Goal: Task Accomplishment & Management: Manage account settings

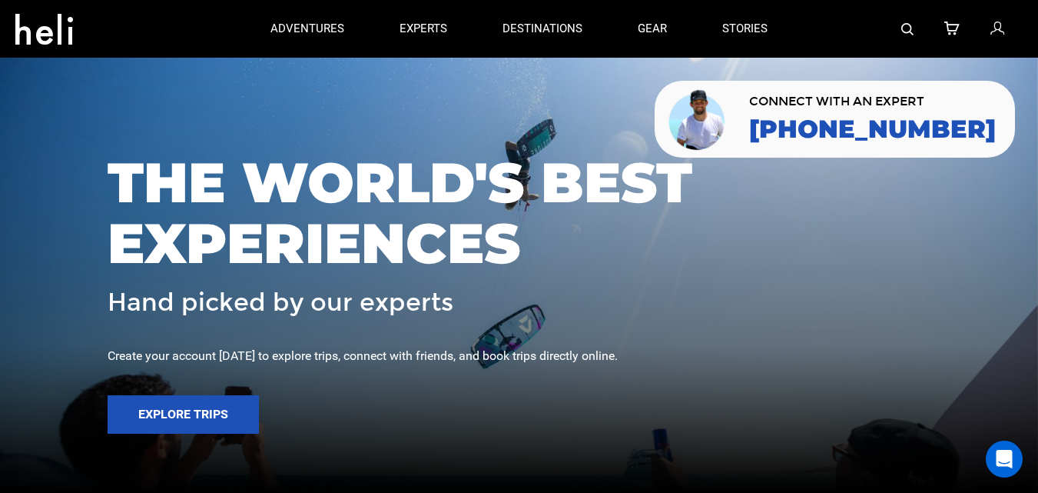
click at [994, 31] on icon at bounding box center [998, 29] width 14 height 20
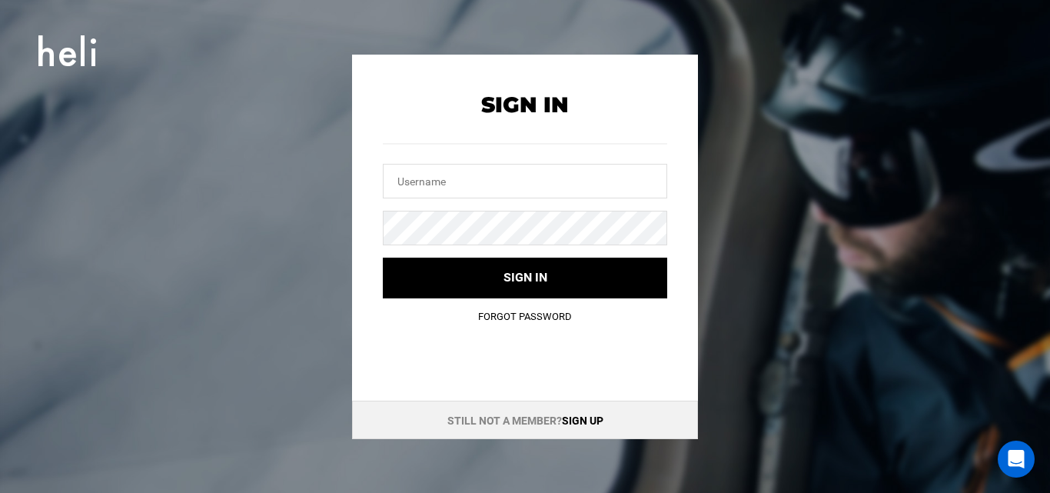
click at [575, 425] on link "Sign up" at bounding box center [583, 420] width 42 height 12
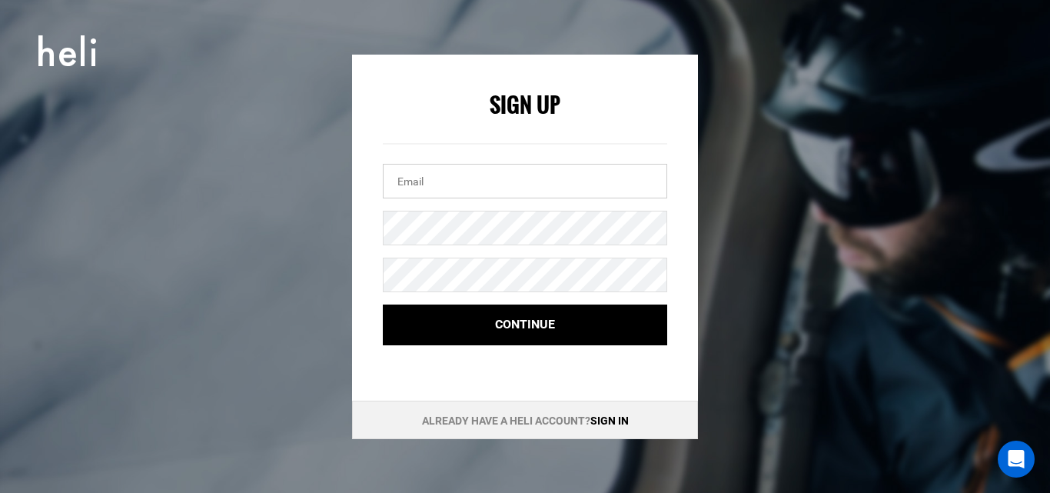
click at [429, 173] on input "email" at bounding box center [525, 181] width 284 height 35
paste input "[EMAIL_ADDRESS][DOMAIN_NAME]"
type input "[EMAIL_ADDRESS][DOMAIN_NAME]"
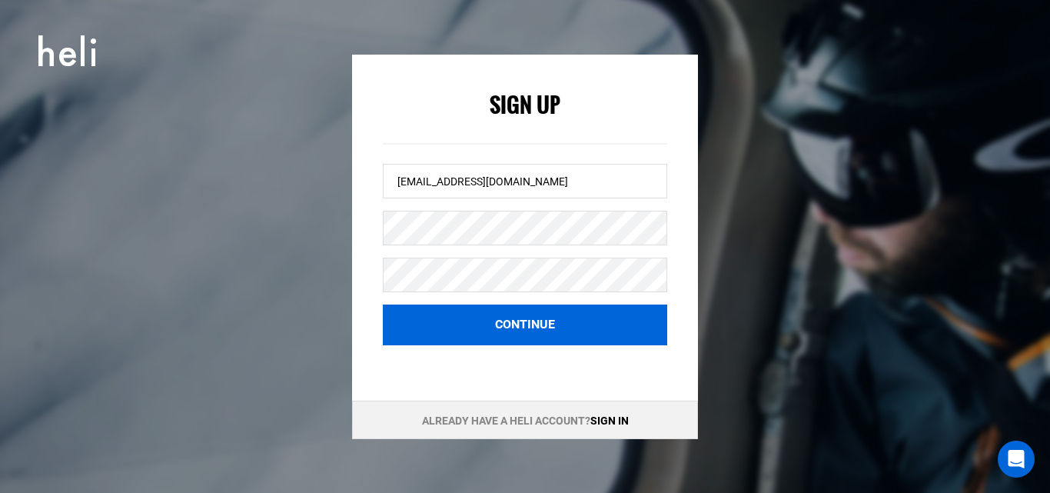
click at [449, 323] on button "Continue" at bounding box center [525, 324] width 284 height 41
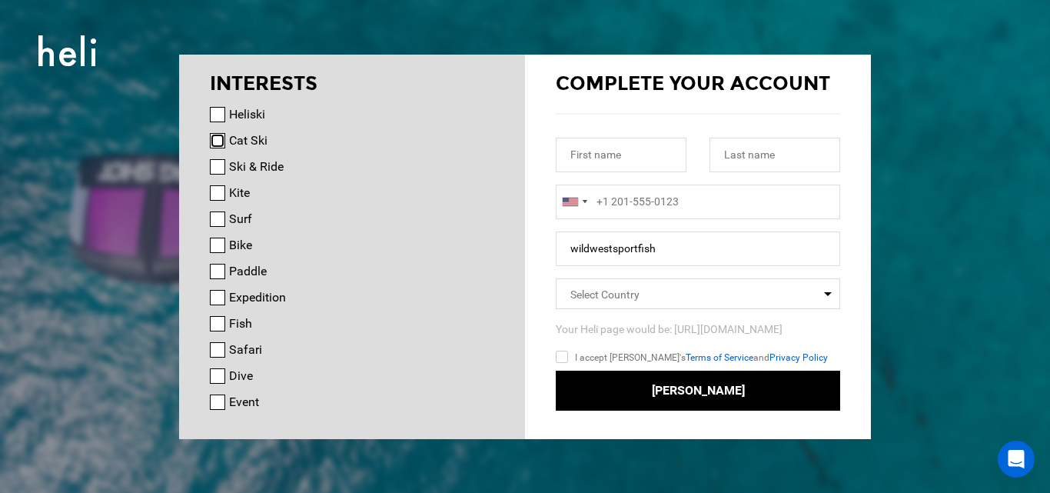
click at [215, 143] on input "Cat Ski" at bounding box center [217, 140] width 15 height 15
checkbox input "true"
click at [602, 168] on input "text" at bounding box center [621, 155] width 131 height 35
paste input "Wild West Sportfishing"
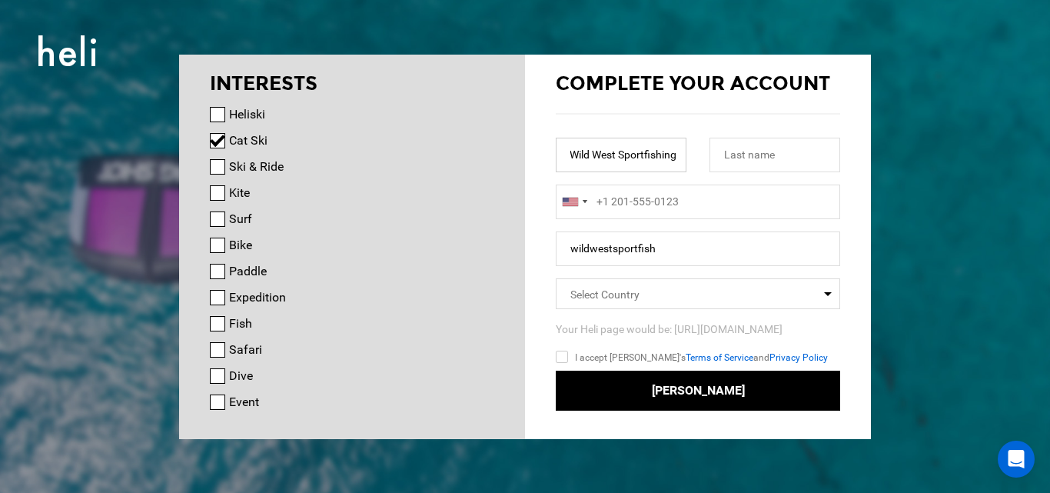
drag, startPoint x: 620, startPoint y: 159, endPoint x: 856, endPoint y: 142, distance: 237.3
click at [856, 142] on div "Complete your account Wild West Sportfishing [GEOGRAPHIC_DATA] +1 [GEOGRAPHIC_D…" at bounding box center [698, 233] width 346 height 357
type input "Wild West"
click at [773, 152] on input "text" at bounding box center [774, 155] width 131 height 35
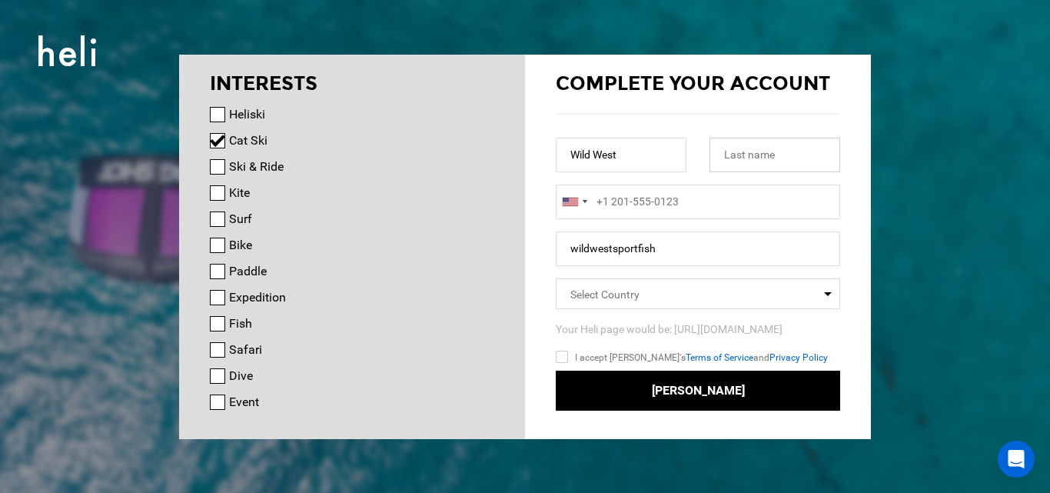
paste input "Sportfishing"
type input "Sportfishing"
click at [675, 153] on input "Wild West" at bounding box center [621, 155] width 131 height 35
type input "Wild West"
click at [572, 198] on div at bounding box center [570, 202] width 15 height 8
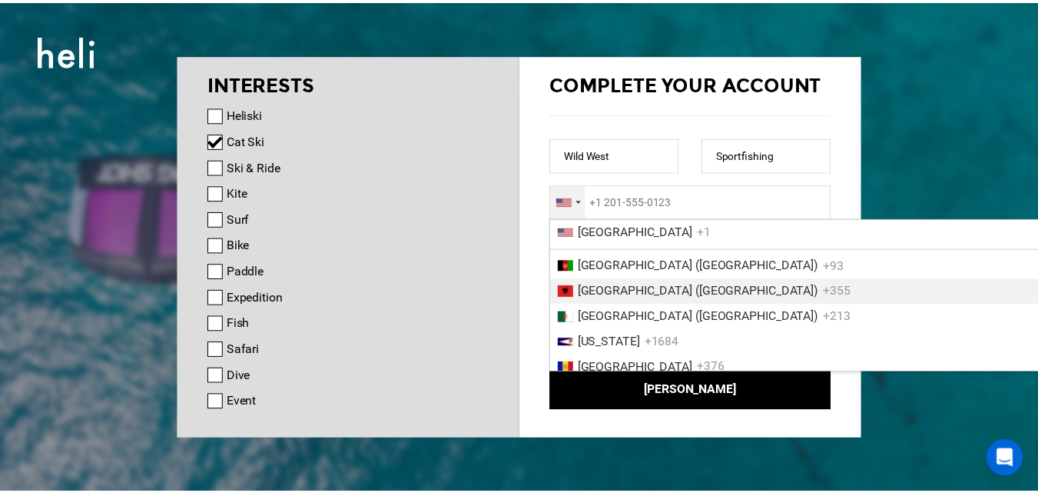
scroll to position [839, 0]
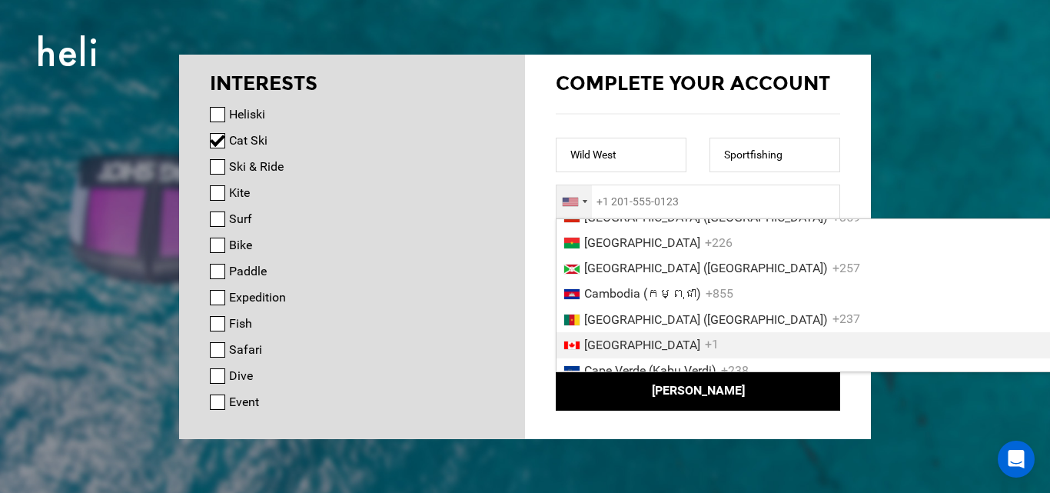
click at [601, 341] on span "[GEOGRAPHIC_DATA]" at bounding box center [642, 344] width 116 height 15
type input "+1"
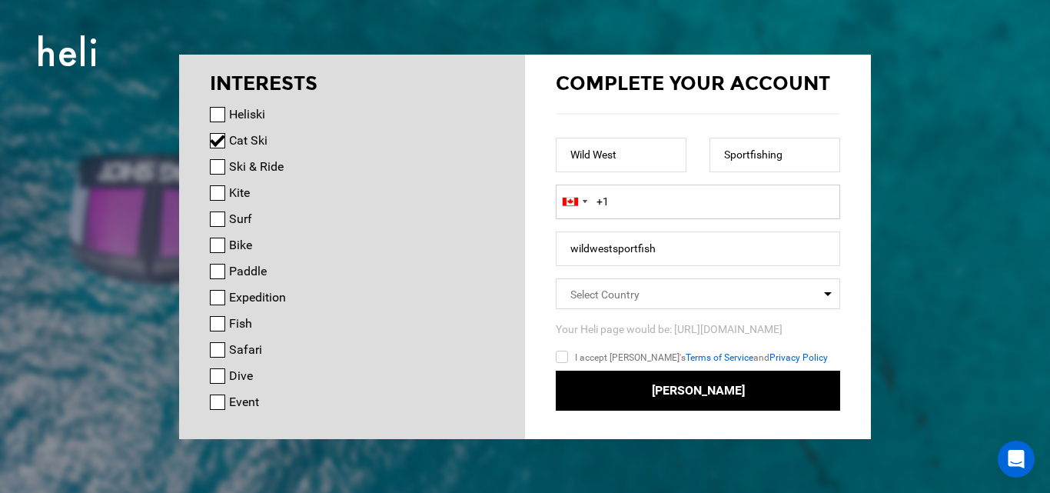
click at [641, 212] on input "+1" at bounding box center [698, 201] width 284 height 35
paste input "2508976483"
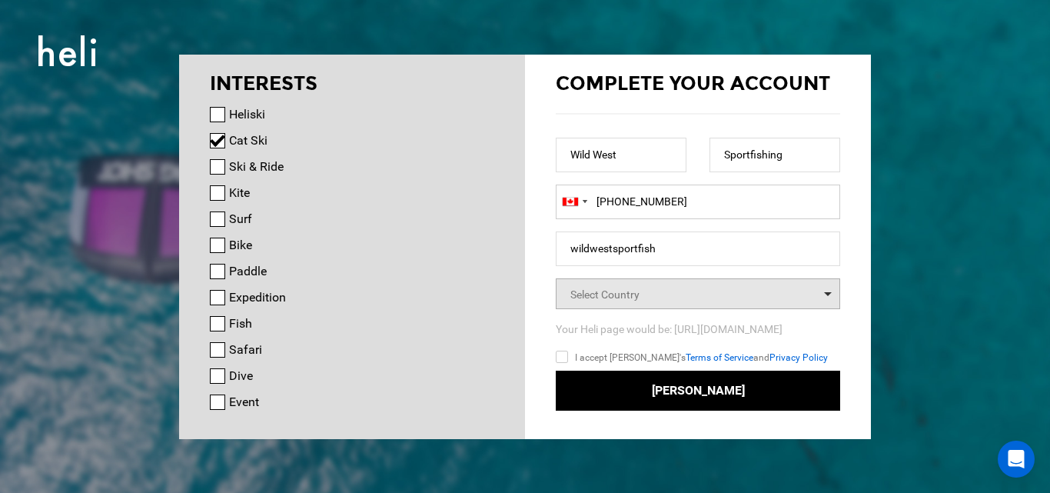
type input "[PHONE_NUMBER]"
click at [596, 297] on span "Select Country" at bounding box center [604, 294] width 69 height 12
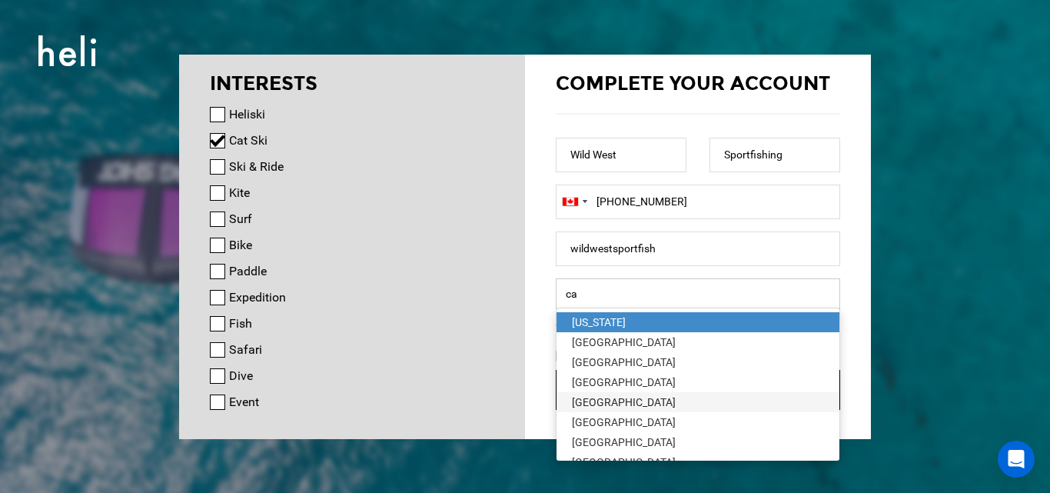
type input "ca"
click at [583, 397] on div "[GEOGRAPHIC_DATA]" at bounding box center [698, 401] width 252 height 15
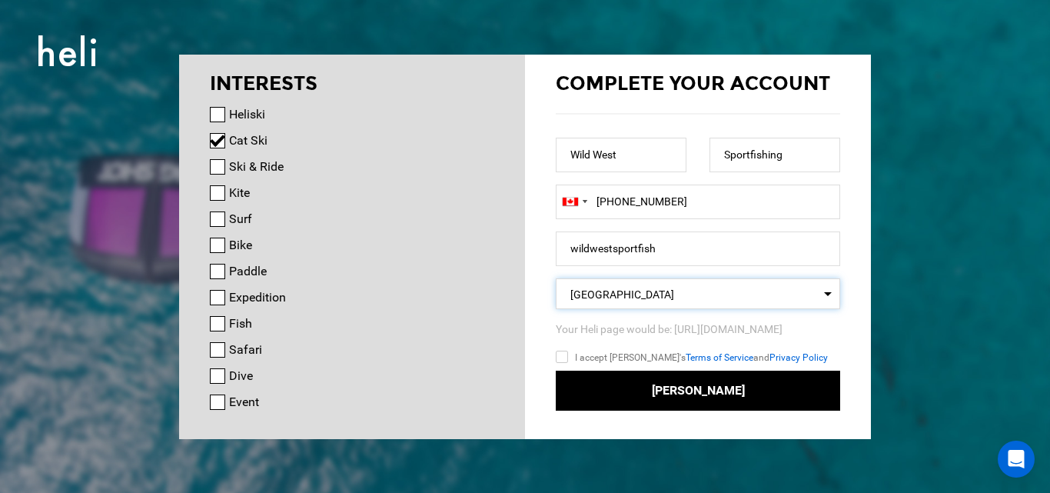
click at [564, 360] on input "I accept [PERSON_NAME]'s Terms of Service and Privacy Policy" at bounding box center [584, 359] width 57 height 22
checkbox input "true"
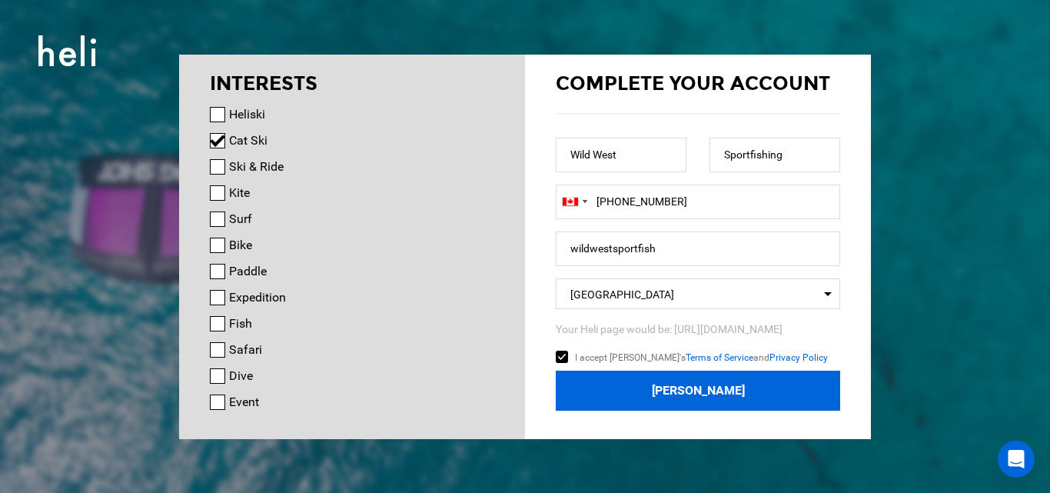
click at [596, 380] on button "[PERSON_NAME]" at bounding box center [698, 390] width 284 height 41
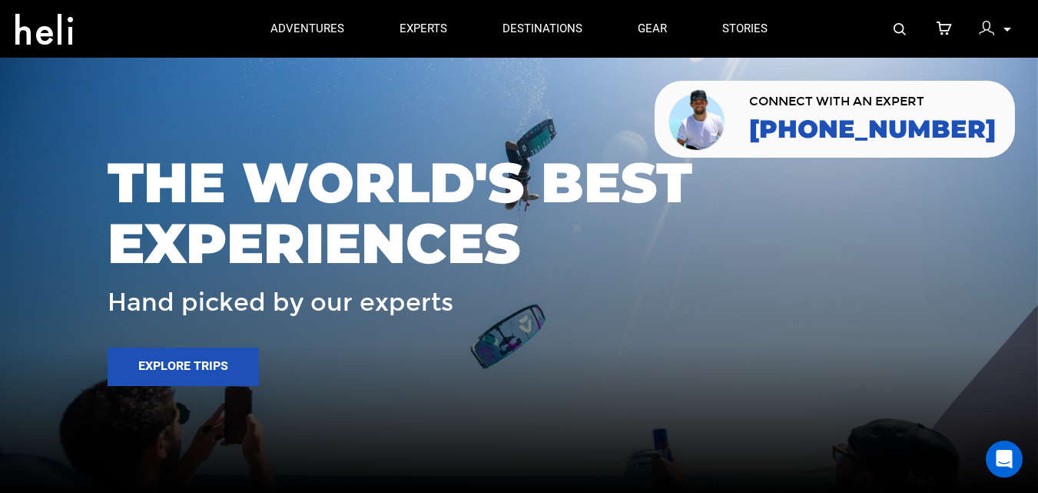
click at [985, 30] on img at bounding box center [986, 28] width 15 height 15
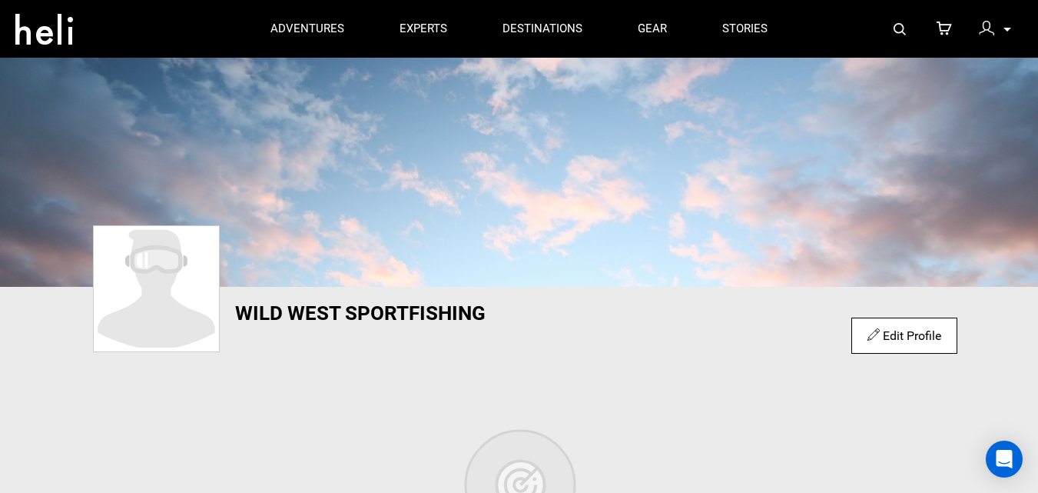
click at [943, 338] on div "Edit Profile" at bounding box center [904, 335] width 105 height 36
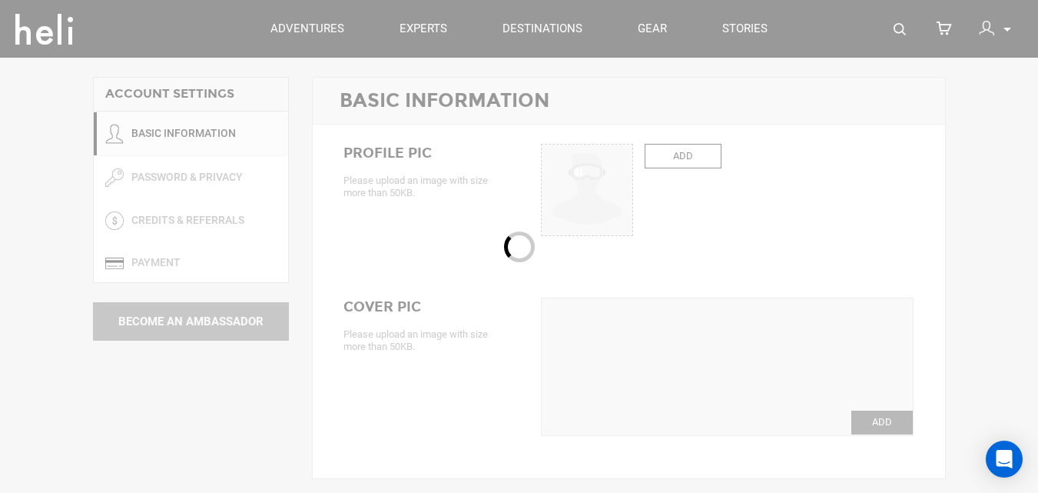
type input "Wild West"
type input "Sportfishing"
type input "wildwestsportfish"
type input "[EMAIL_ADDRESS][DOMAIN_NAME]"
type input "[PHONE_NUMBER]"
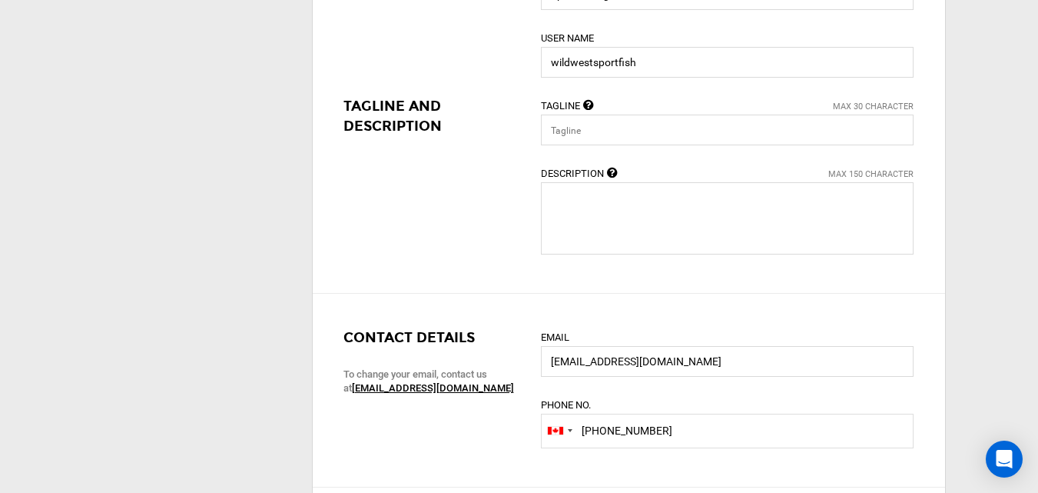
scroll to position [769, 0]
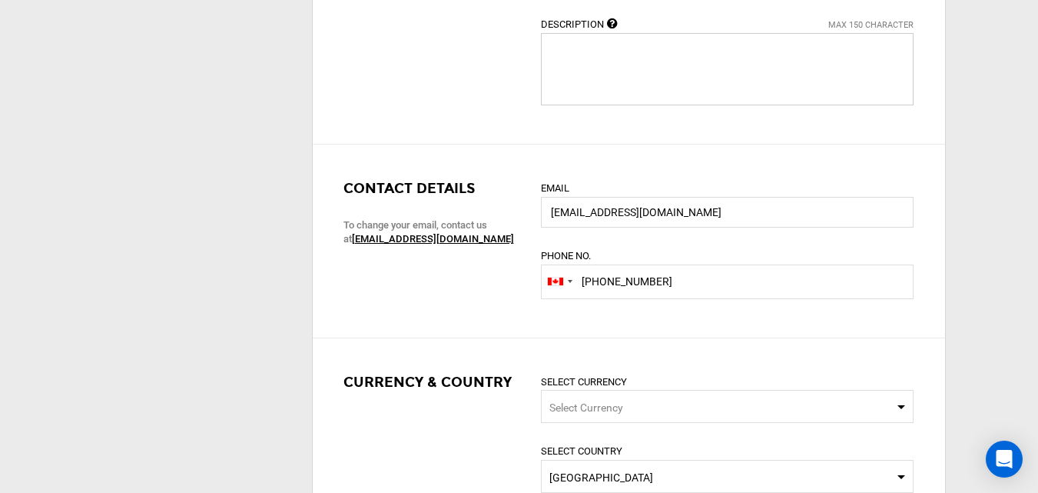
click at [582, 74] on textarea at bounding box center [727, 69] width 373 height 72
paste textarea "Wild West Sportfishing is your launchpad for saltwater adventure on [GEOGRAPHIC…"
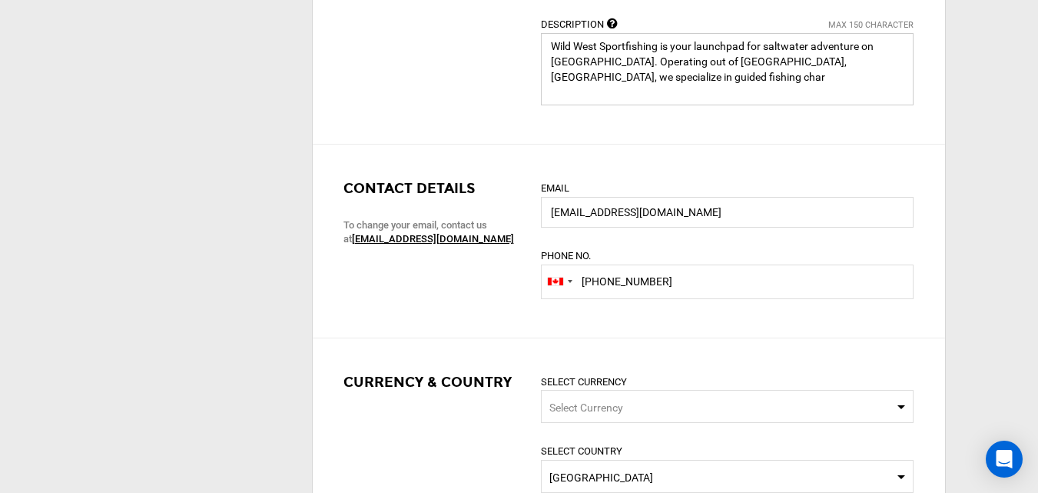
click at [713, 105] on textarea at bounding box center [727, 69] width 373 height 72
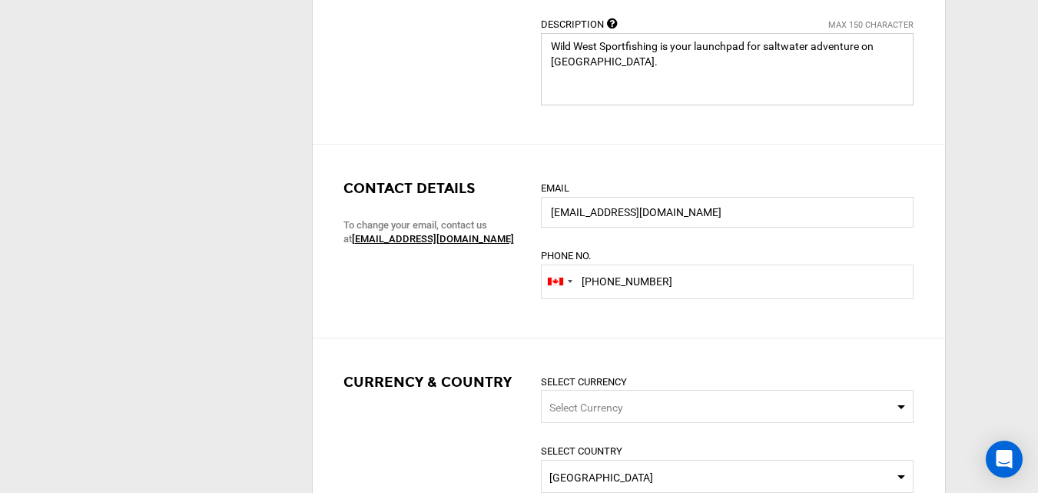
type textarea "Wild West Sportfishing is your launchpad for saltwater adventure on [GEOGRAPHIC…"
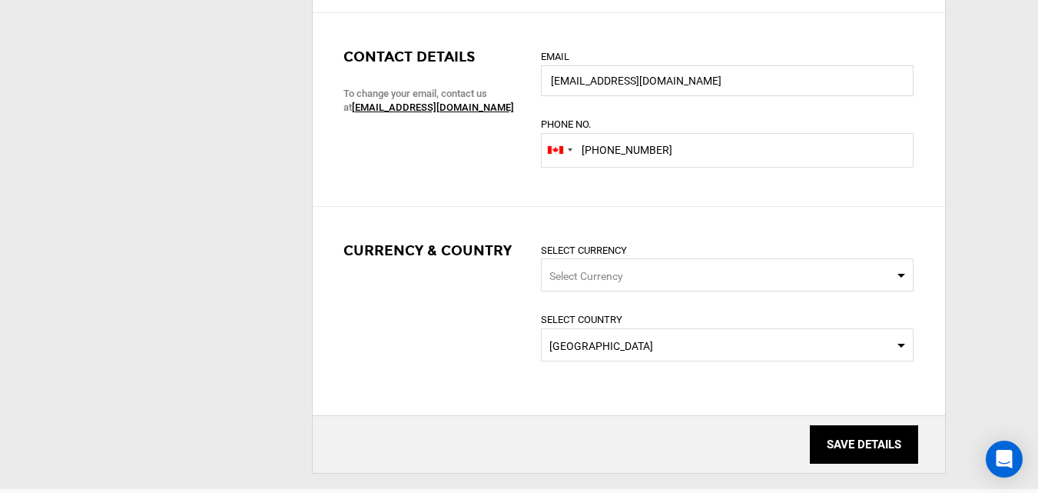
scroll to position [999, 0]
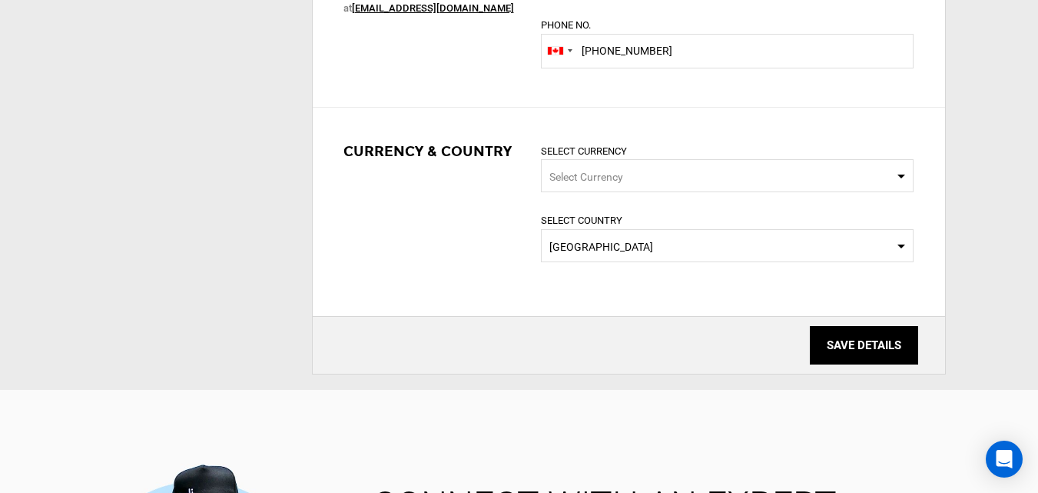
click at [580, 176] on span "Select Currency" at bounding box center [587, 177] width 74 height 12
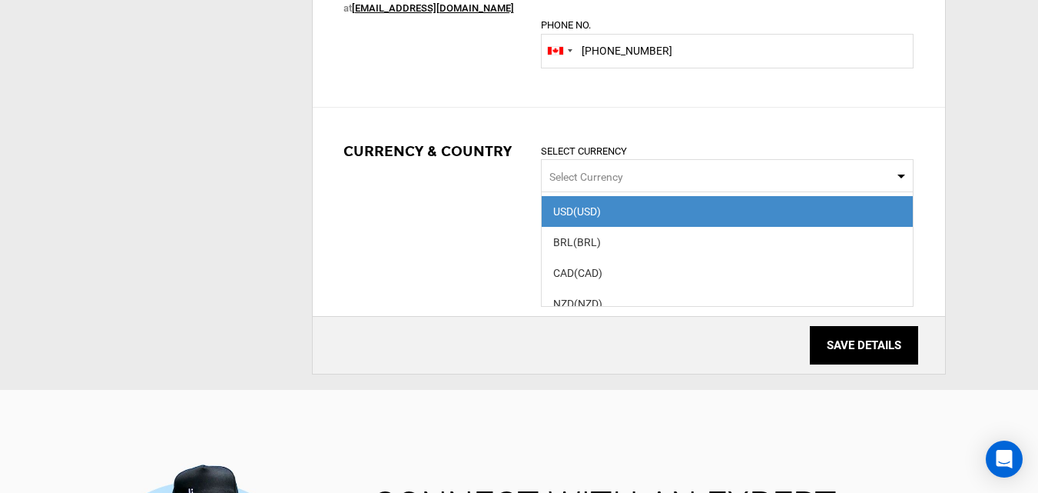
click at [580, 176] on span "Select Currency" at bounding box center [587, 177] width 74 height 12
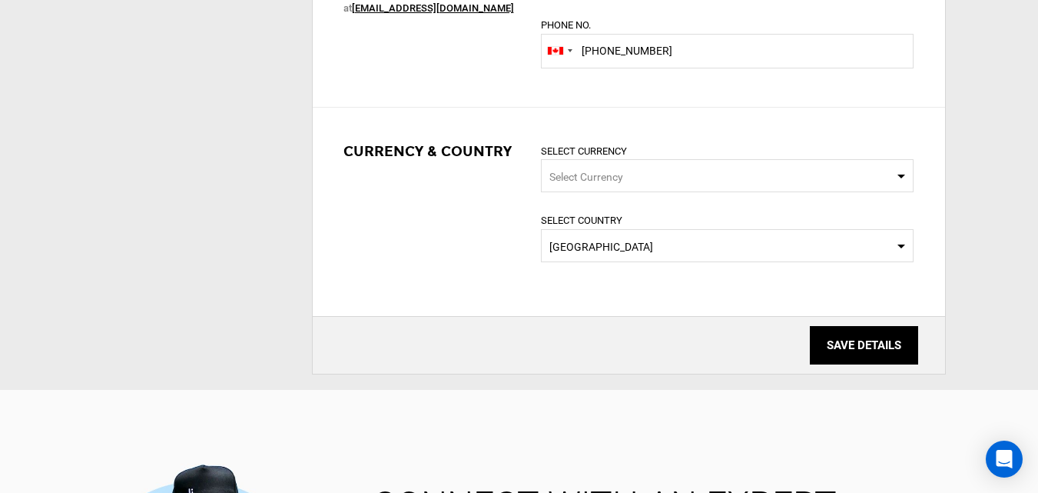
click at [850, 352] on input "SAVE DETAILS" at bounding box center [864, 345] width 108 height 38
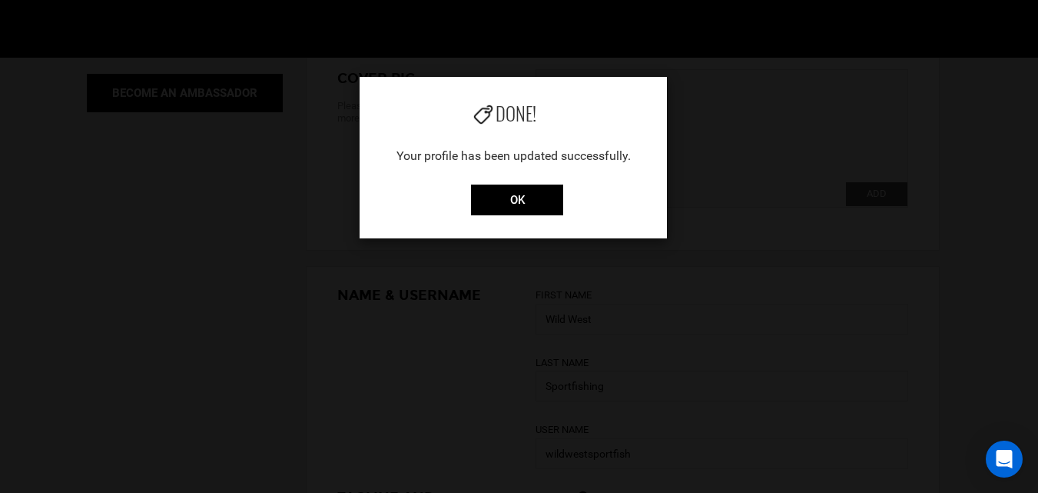
scroll to position [77, 0]
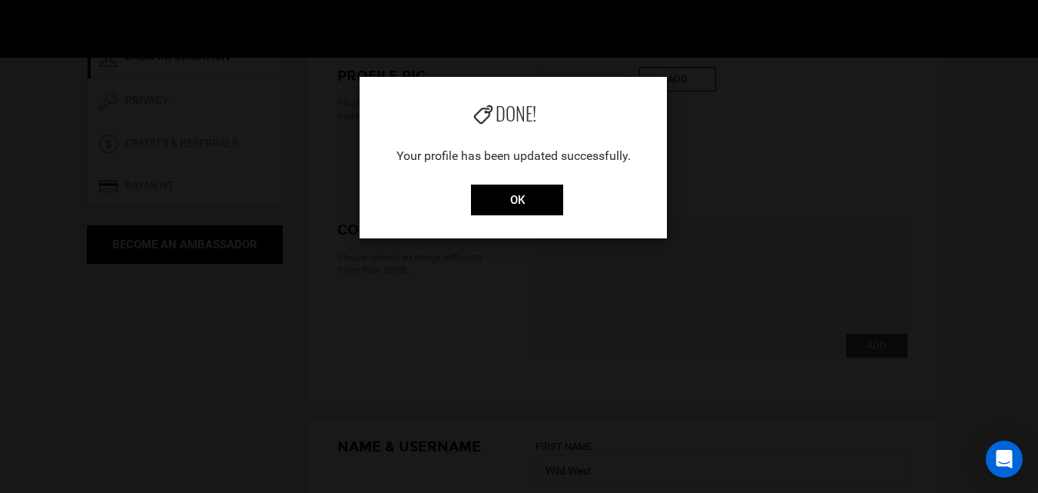
click at [483, 178] on div "Done! Your profile has been updated successfully. OK" at bounding box center [513, 157] width 307 height 161
click at [482, 194] on input "OK" at bounding box center [517, 199] width 92 height 31
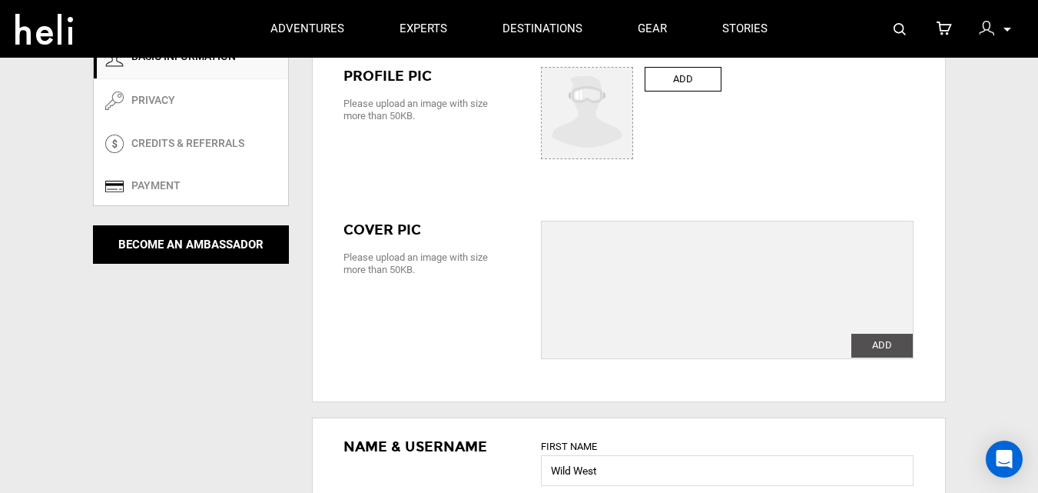
scroll to position [0, 0]
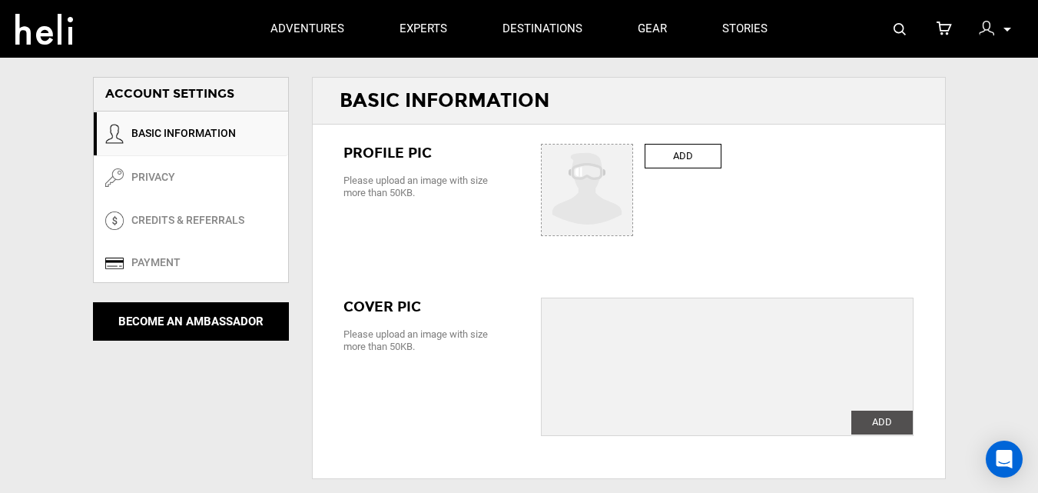
click at [693, 155] on label "ADD" at bounding box center [683, 156] width 77 height 25
click at [634, 155] on input "ADD" at bounding box center [588, 191] width 92 height 92
type input "C:\fakepath\Capture.PNG"
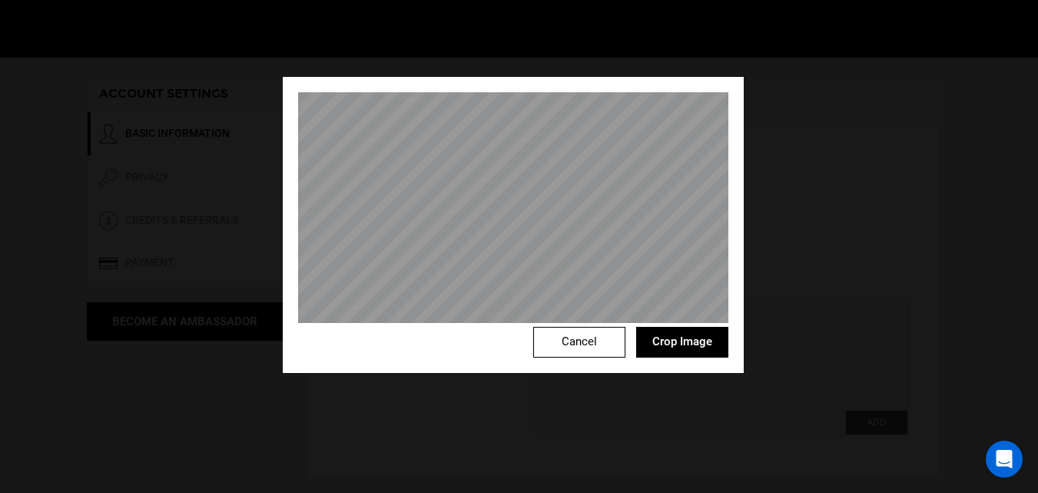
click at [673, 346] on button "Crop Image" at bounding box center [682, 342] width 92 height 31
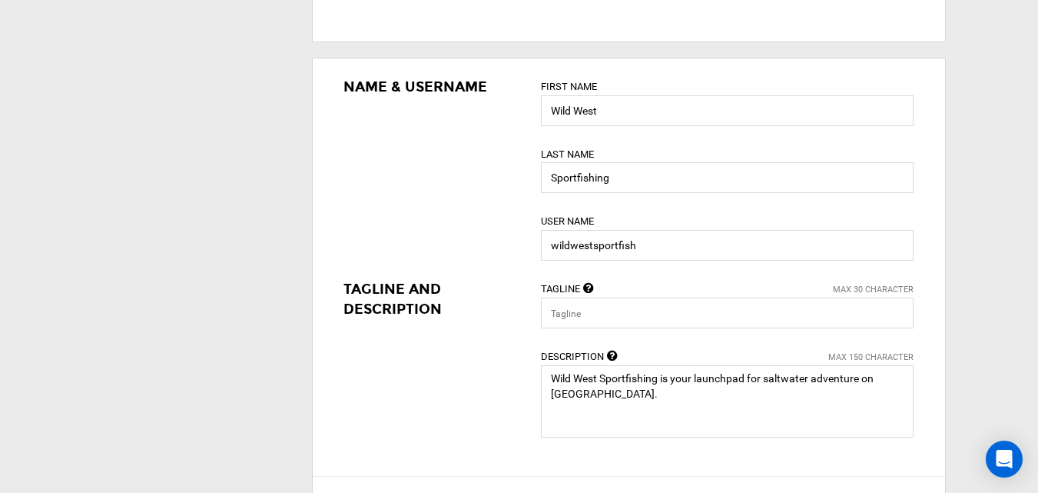
scroll to position [538, 0]
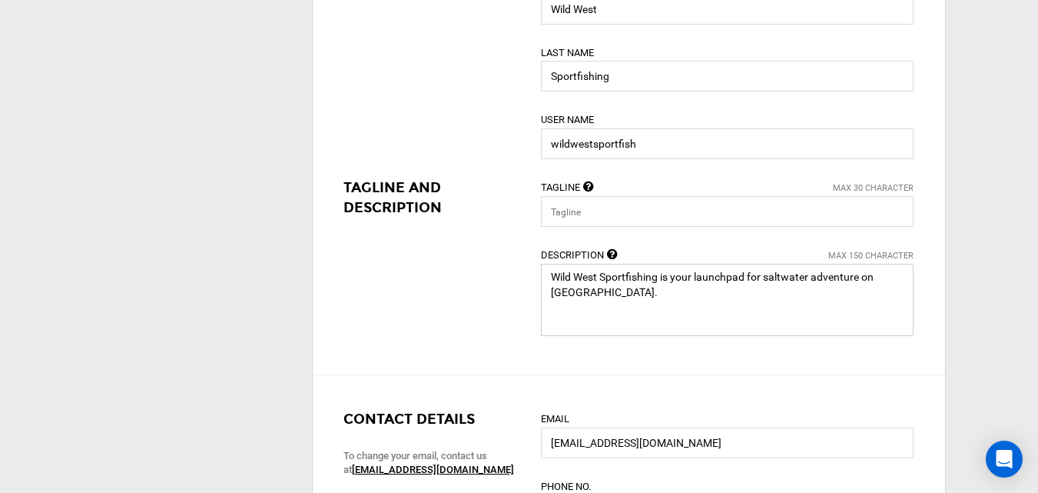
click at [666, 329] on textarea at bounding box center [727, 300] width 373 height 72
paste textarea "[DOMAIN_NAME][URL]"
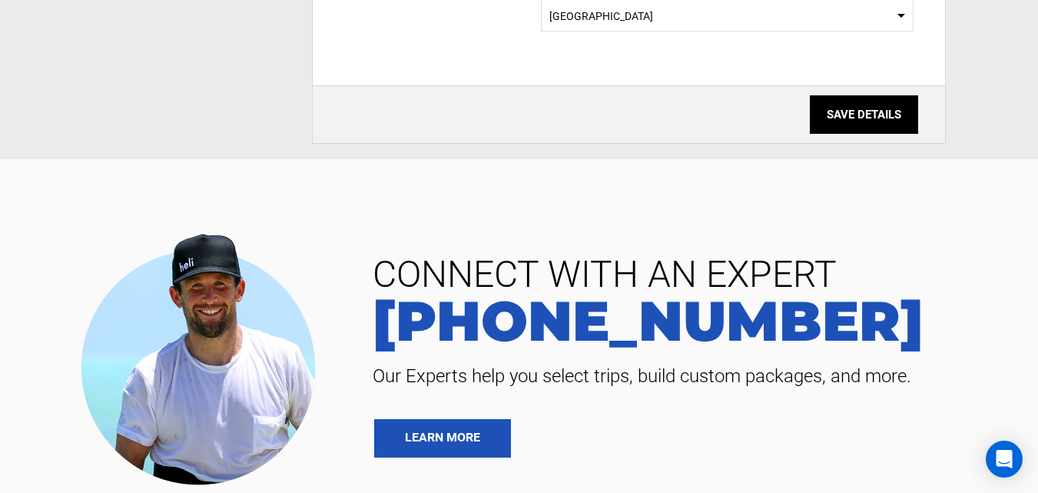
type textarea "Wild West Sportfishing is your launchpad for saltwater adventure on [GEOGRAPHIC…"
click at [829, 123] on input "SAVE DETAILS" at bounding box center [864, 114] width 108 height 38
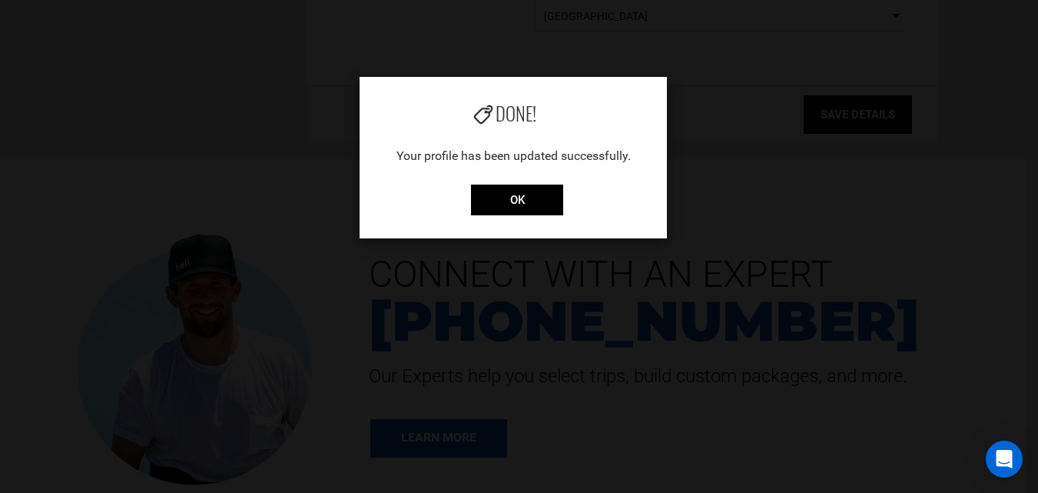
click at [543, 220] on div "Done! Your profile has been updated successfully. OK" at bounding box center [513, 157] width 307 height 161
click at [533, 204] on input "OK" at bounding box center [517, 199] width 92 height 31
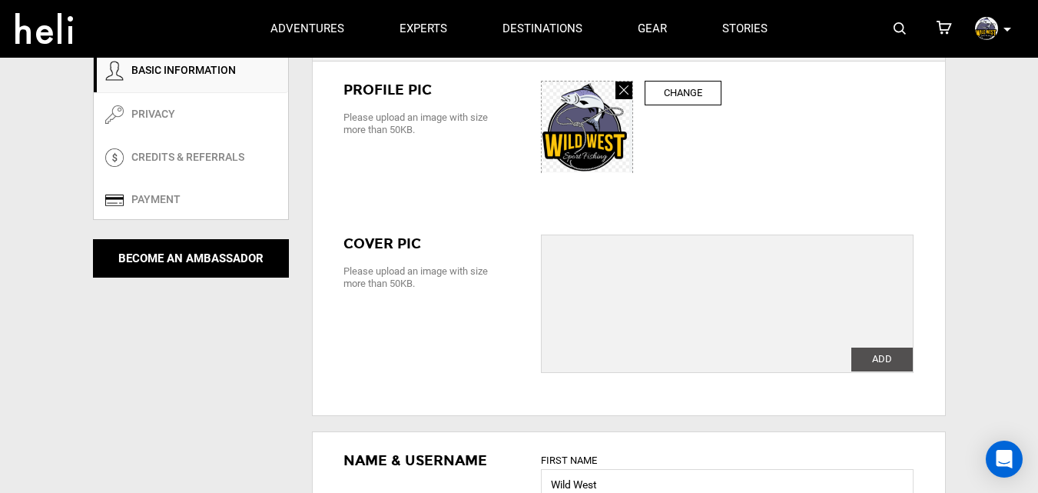
scroll to position [0, 0]
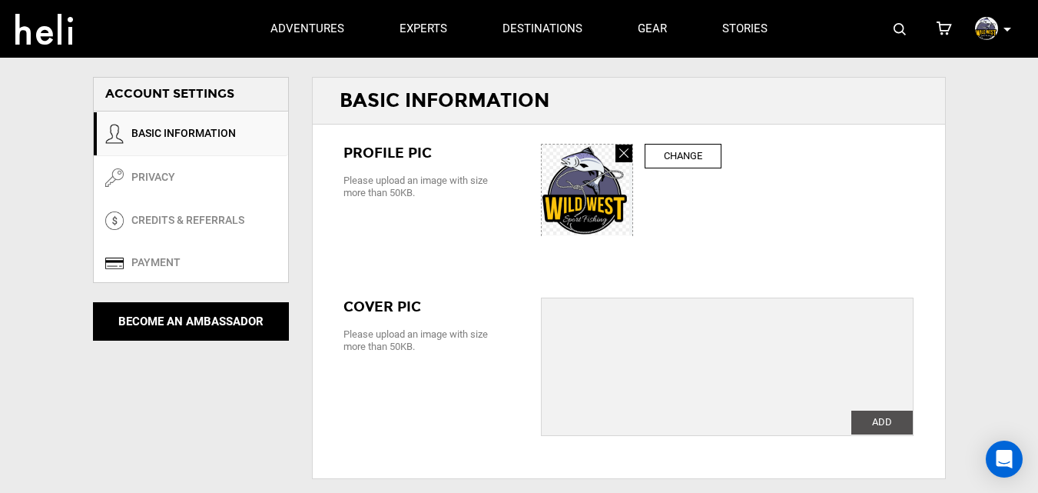
click at [985, 38] on img at bounding box center [986, 28] width 23 height 23
